Goal: Navigation & Orientation: Understand site structure

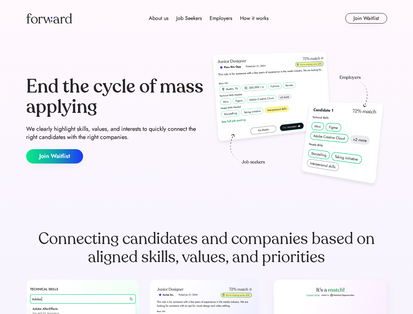
click at [206, 157] on div "End the cycle of mass applying We clearly highlight skills, values, and interes…" at bounding box center [206, 120] width 361 height 141
click at [207, 18] on div "About us Job Seekers Employers How it works" at bounding box center [209, 18] width 258 height 8
click at [49, 18] on img at bounding box center [49, 18] width 46 height 10
click at [209, 18] on div "About us Job Seekers Employers How it works" at bounding box center [209, 18] width 258 height 8
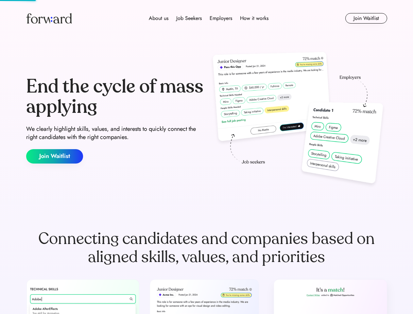
click at [159, 18] on div "About us" at bounding box center [159, 18] width 20 height 8
click at [189, 18] on div "Job Seekers" at bounding box center [188, 18] width 25 height 8
click at [221, 18] on div "Employers" at bounding box center [221, 18] width 23 height 8
